Goal: Task Accomplishment & Management: Use online tool/utility

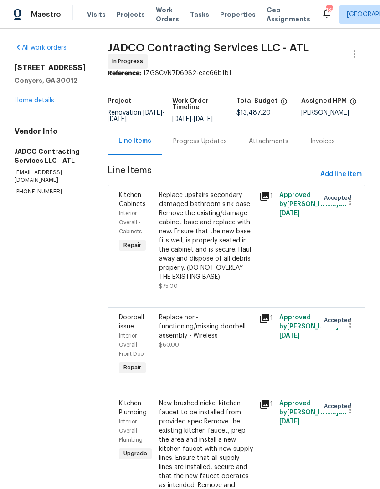
click at [29, 97] on link "Home details" at bounding box center [35, 100] width 40 height 6
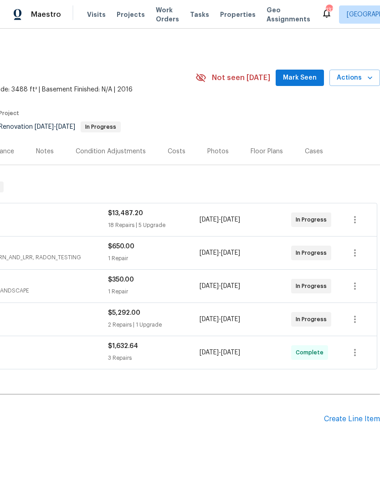
scroll to position [0, 135]
click at [311, 80] on span "Mark Seen" at bounding box center [300, 77] width 34 height 11
click at [305, 80] on span "Mark Seen" at bounding box center [300, 77] width 34 height 11
click at [305, 82] on span "Mark Seen" at bounding box center [300, 77] width 34 height 11
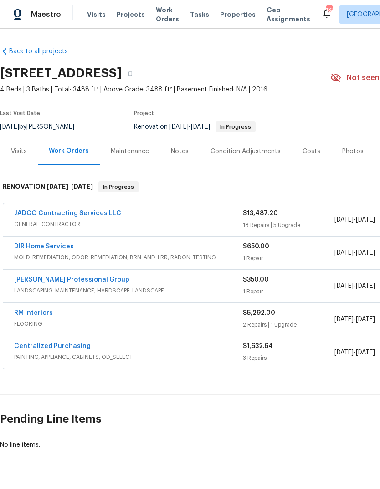
scroll to position [0, 0]
click at [33, 247] on link "DIR Home Services" at bounding box center [44, 246] width 60 height 6
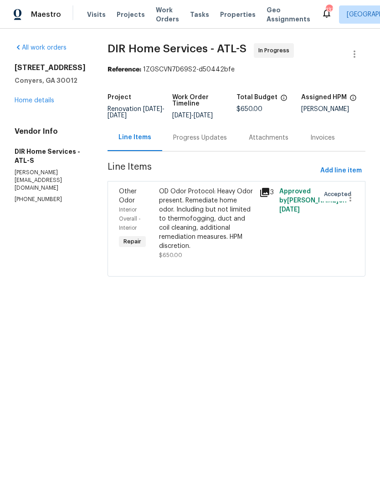
click at [218, 237] on div "OD Odor Protocol: Heavy Odor present. Remediate home odor. Including but not li…" at bounding box center [206, 219] width 95 height 64
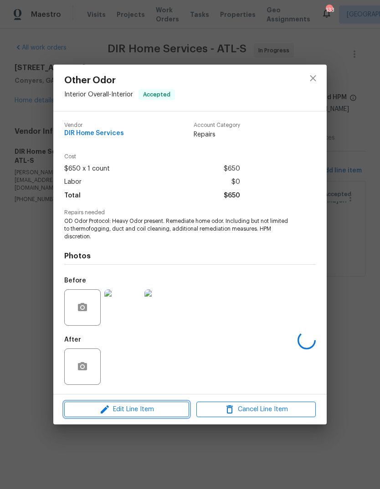
click at [114, 411] on span "Edit Line Item" at bounding box center [126, 409] width 119 height 11
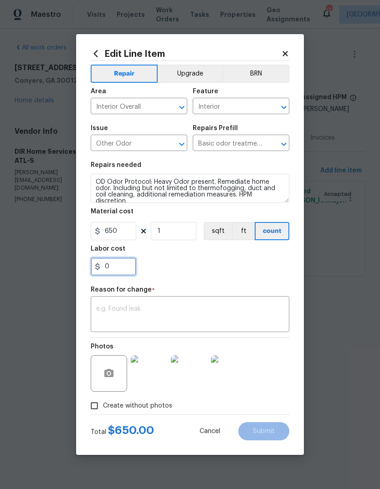
click at [128, 267] on input "0" at bounding box center [114, 267] width 46 height 18
type input "250"
click at [276, 302] on div "x ​" at bounding box center [190, 316] width 198 height 34
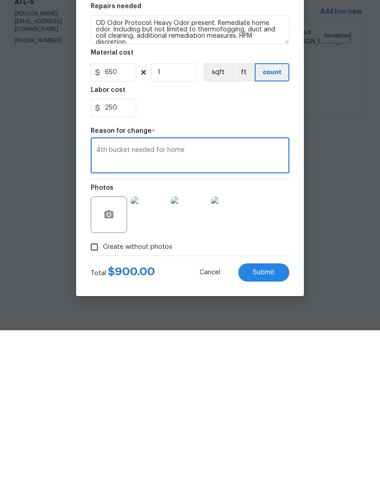
type textarea "4th bucket needed for home"
click at [277, 422] on button "Submit" at bounding box center [263, 431] width 51 height 18
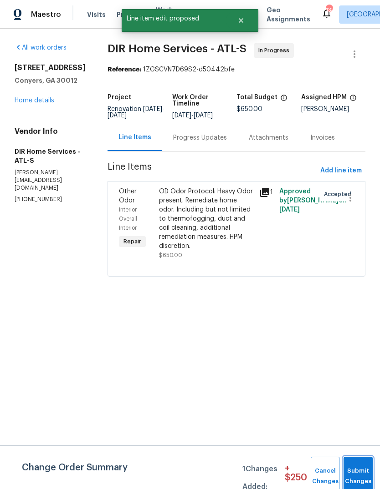
click at [363, 465] on button "Submit Changes" at bounding box center [357, 476] width 29 height 39
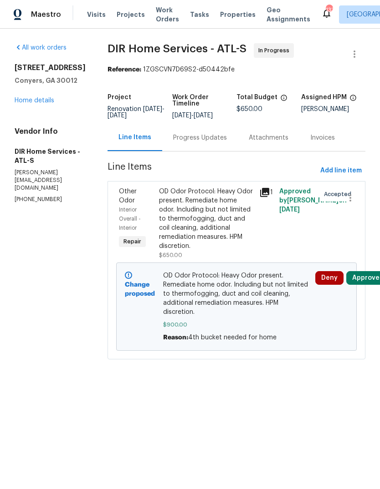
click at [26, 98] on link "Home details" at bounding box center [35, 100] width 40 height 6
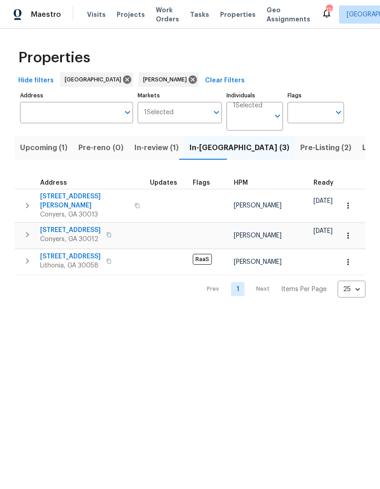
click at [30, 152] on span "Upcoming (1)" at bounding box center [43, 148] width 47 height 13
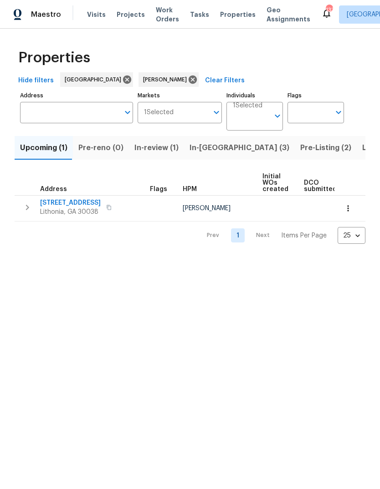
click at [53, 201] on span "3031 Fields Dr" at bounding box center [70, 202] width 61 height 9
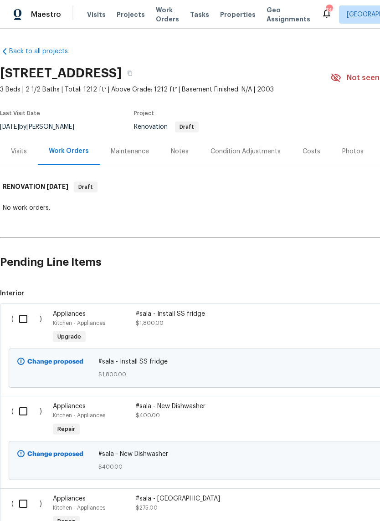
click at [262, 152] on div "Condition Adjustments" at bounding box center [245, 151] width 70 height 9
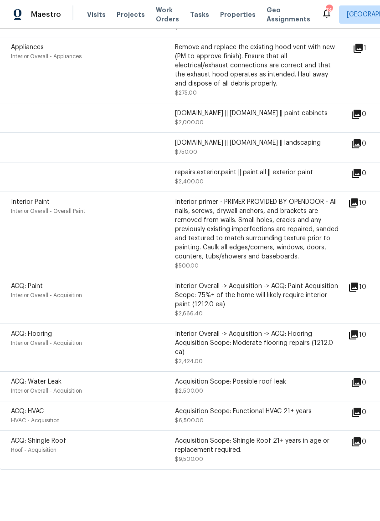
scroll to position [753, 0]
